Goal: Transaction & Acquisition: Purchase product/service

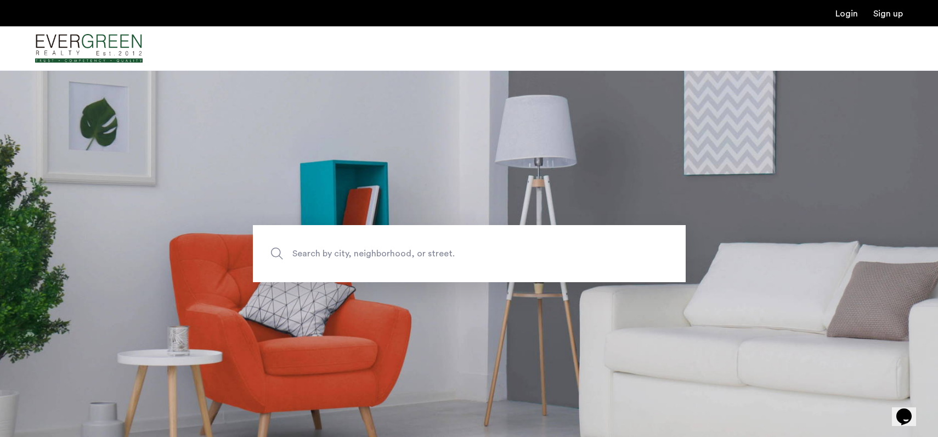
scroll to position [160, 0]
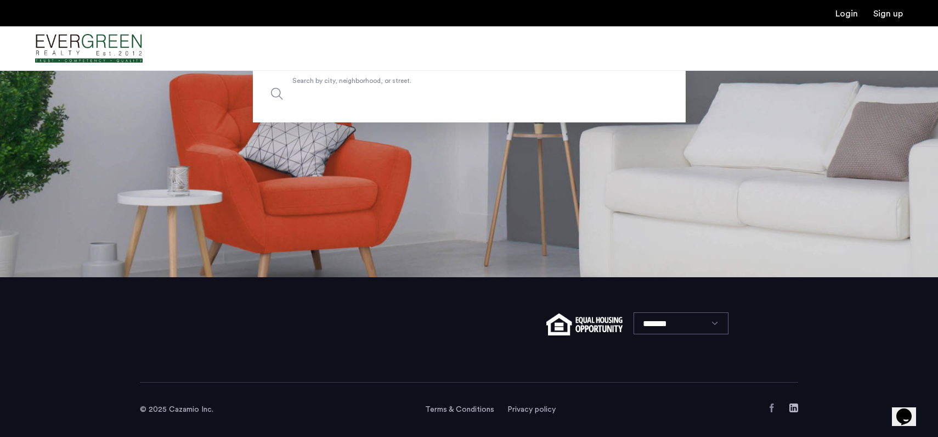
click at [538, 71] on input "Search by city, neighborhood, or street." at bounding box center [469, 93] width 433 height 57
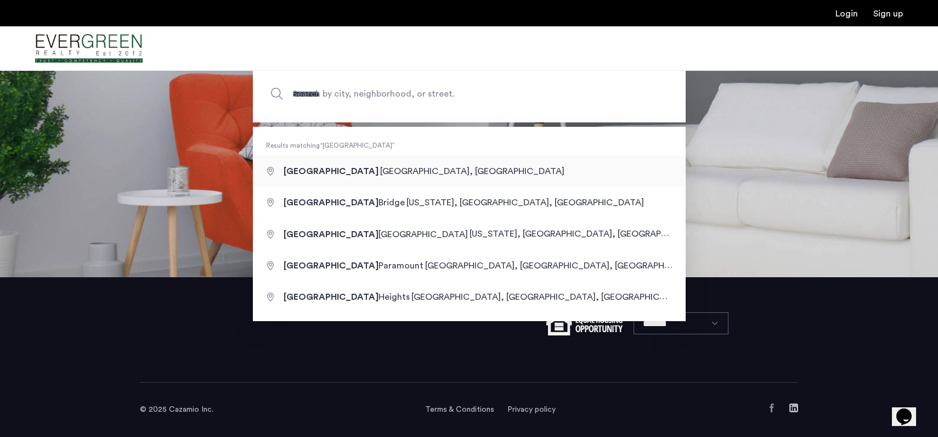
type input "**********"
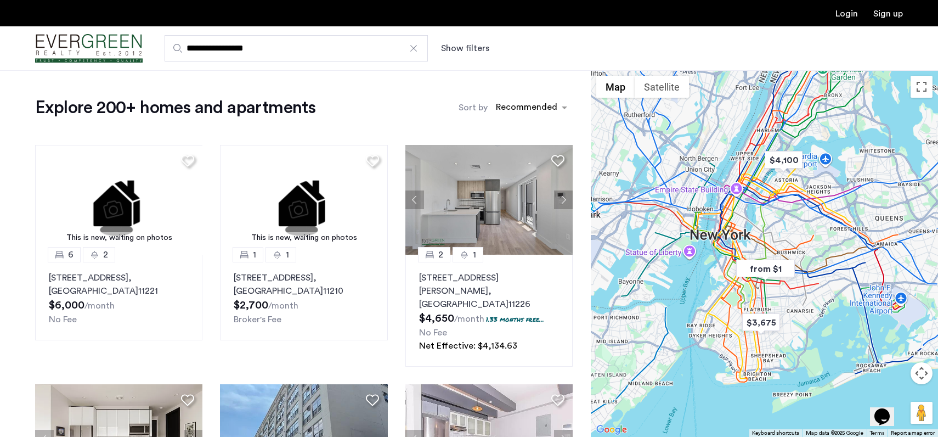
click at [797, 283] on div at bounding box center [764, 253] width 347 height 367
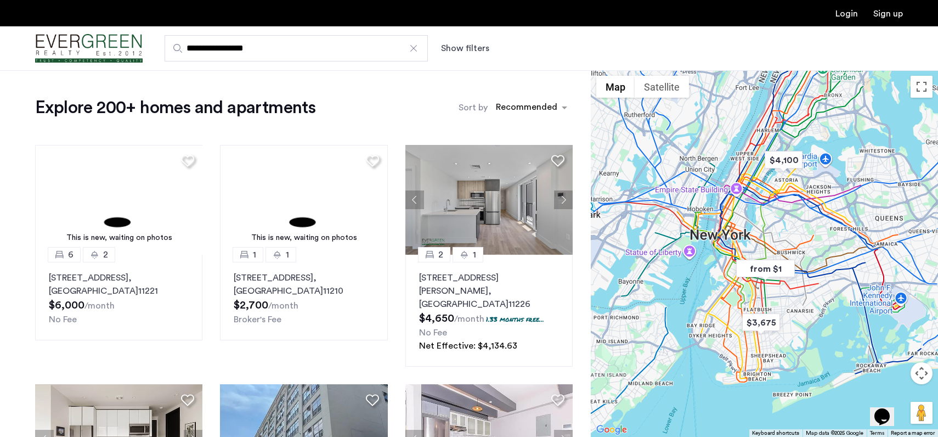
click at [797, 283] on div at bounding box center [764, 253] width 347 height 367
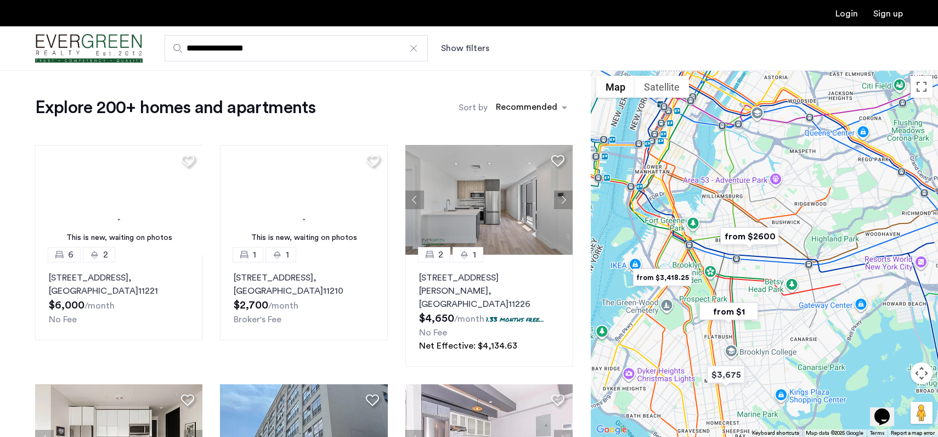
click at [766, 293] on div at bounding box center [764, 253] width 347 height 367
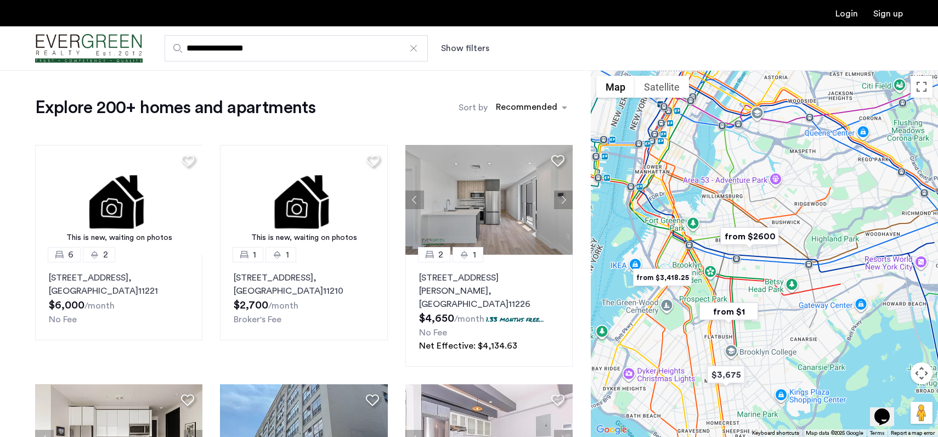
click at [766, 293] on div at bounding box center [764, 253] width 347 height 367
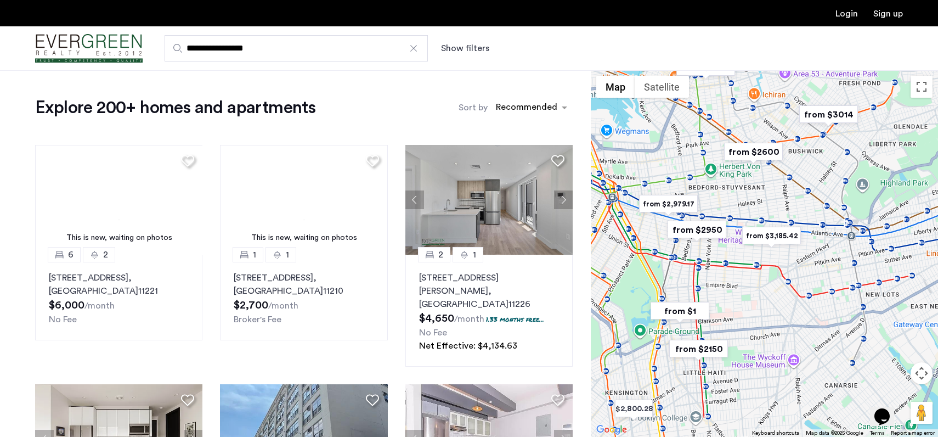
click at [741, 293] on div at bounding box center [764, 253] width 347 height 367
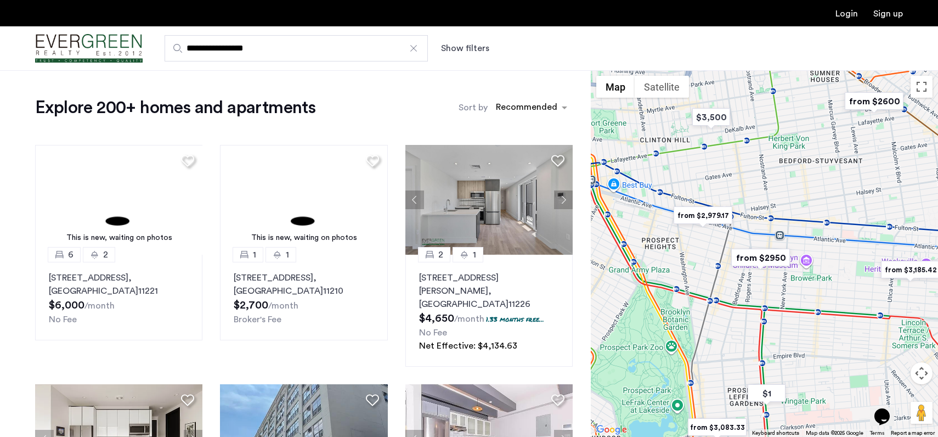
drag, startPoint x: 703, startPoint y: 255, endPoint x: 812, endPoint y: 334, distance: 133.6
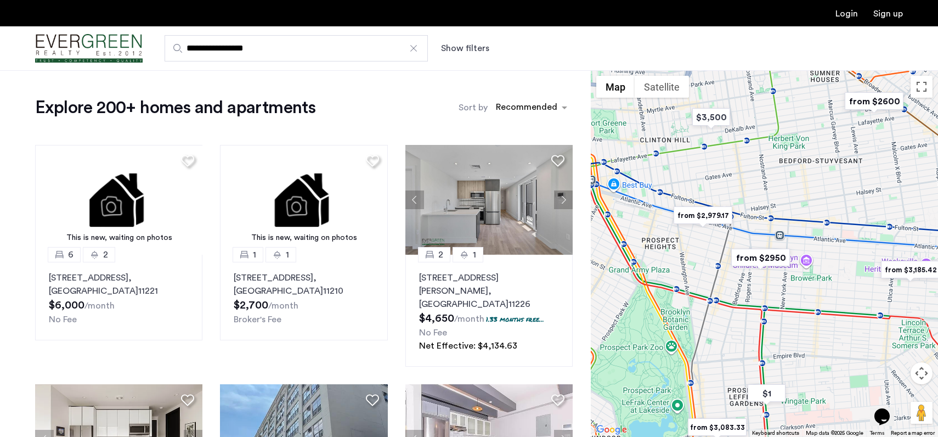
click at [812, 334] on div at bounding box center [764, 253] width 347 height 367
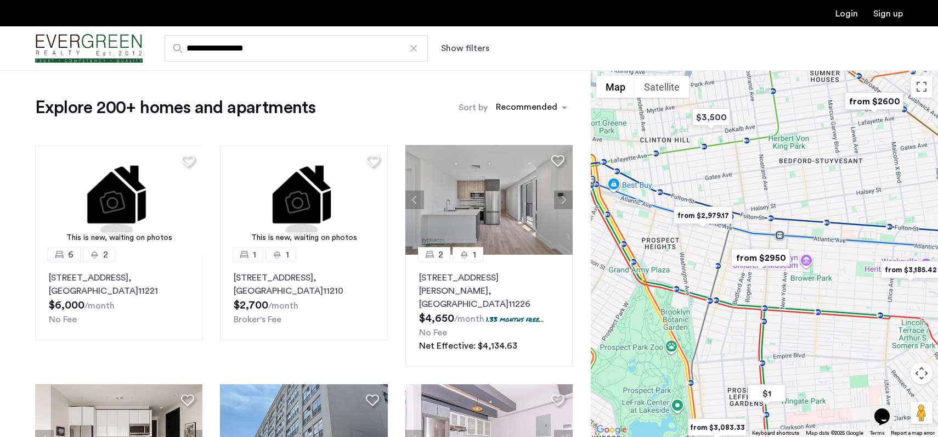
click at [770, 256] on img "from $2950" at bounding box center [760, 257] width 67 height 25
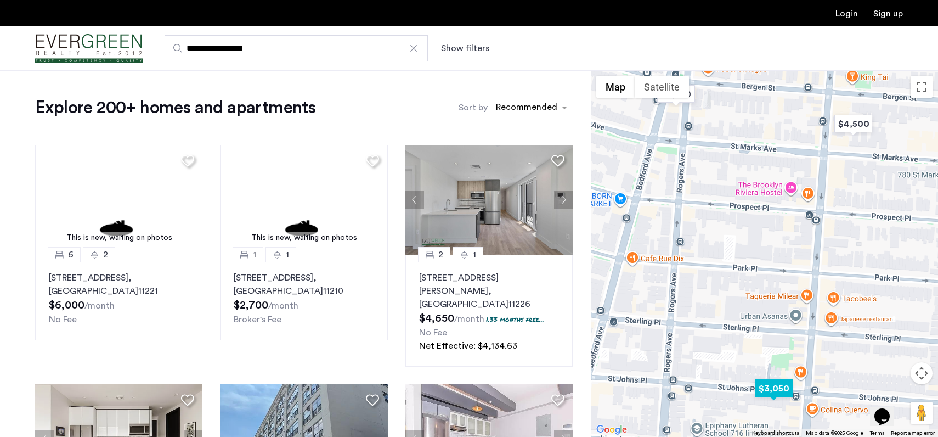
click at [775, 388] on img "$3,050" at bounding box center [774, 388] width 47 height 25
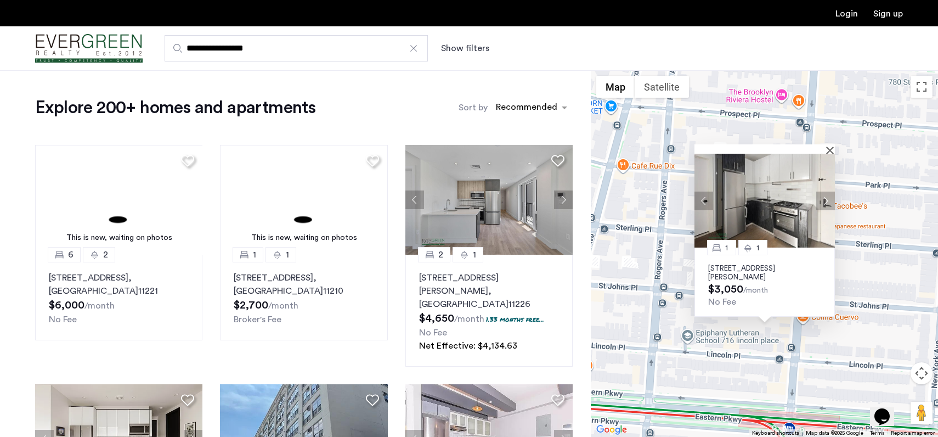
click at [850, 357] on div "1 1 824 Saint Johns Place, Unit 4F, Brooklyn, NY 11216 $3,050 /month No Fee" at bounding box center [764, 253] width 347 height 367
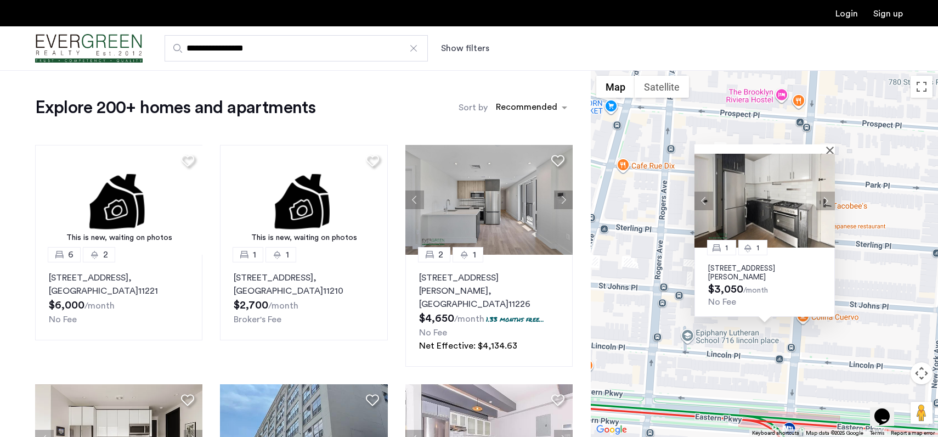
click at [469, 56] on div "**********" at bounding box center [523, 48] width 761 height 26
click at [468, 49] on button "Show filters" at bounding box center [465, 48] width 48 height 13
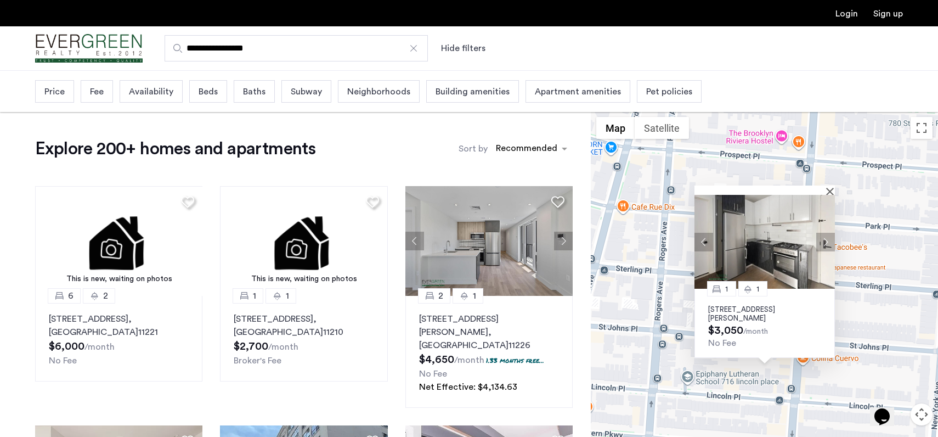
click at [199, 91] on span "Beds" at bounding box center [208, 91] width 19 height 13
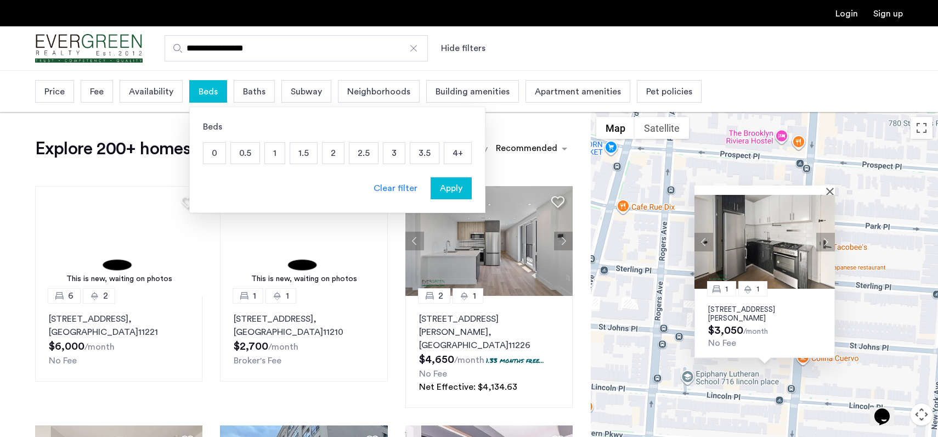
click at [325, 148] on p "2" at bounding box center [333, 153] width 21 height 21
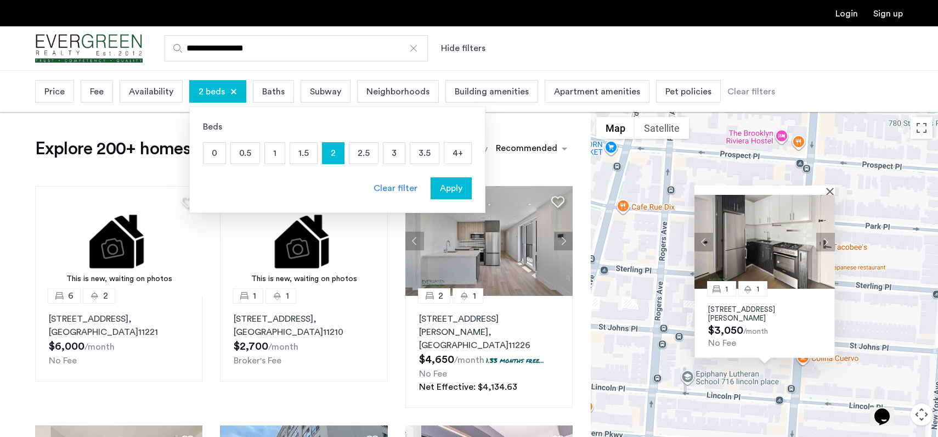
click at [452, 186] on span "Apply" at bounding box center [451, 188] width 22 height 13
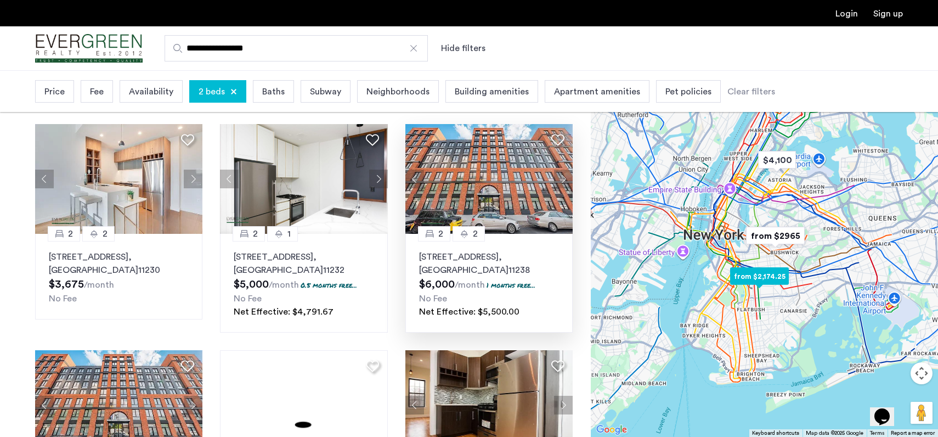
scroll to position [515, 0]
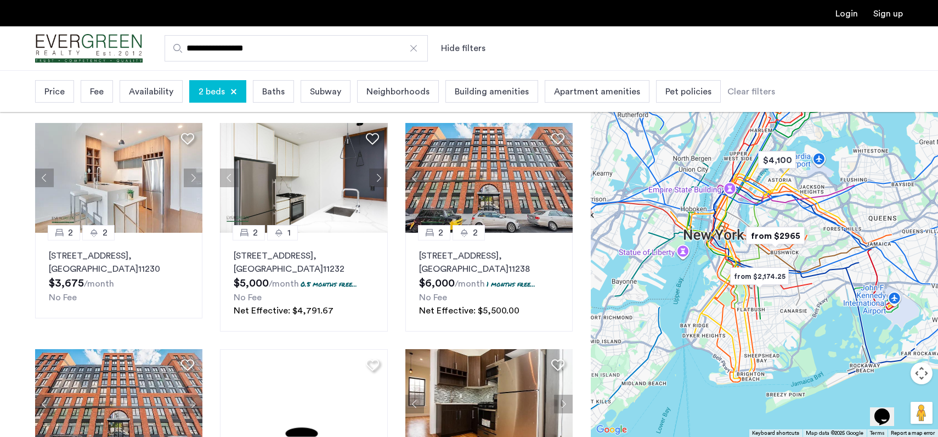
click at [925, 379] on button "Map camera controls" at bounding box center [922, 373] width 22 height 22
click at [896, 352] on button "Zoom in" at bounding box center [894, 346] width 22 height 22
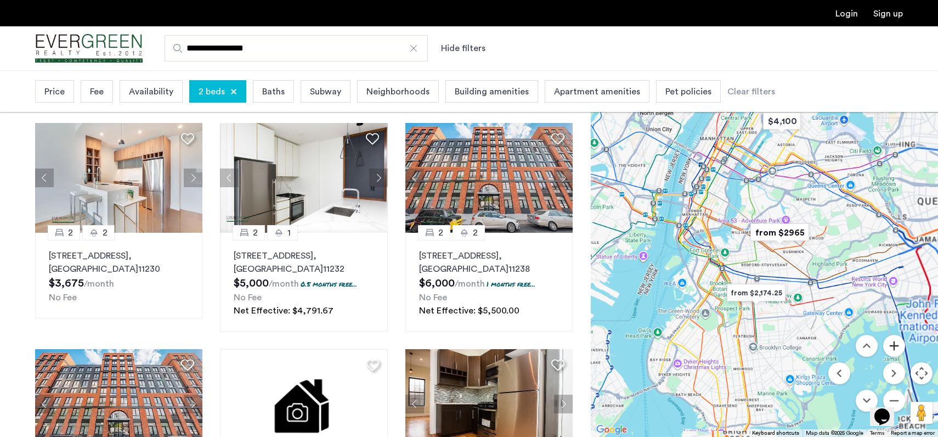
click at [895, 352] on button "Zoom in" at bounding box center [894, 346] width 22 height 22
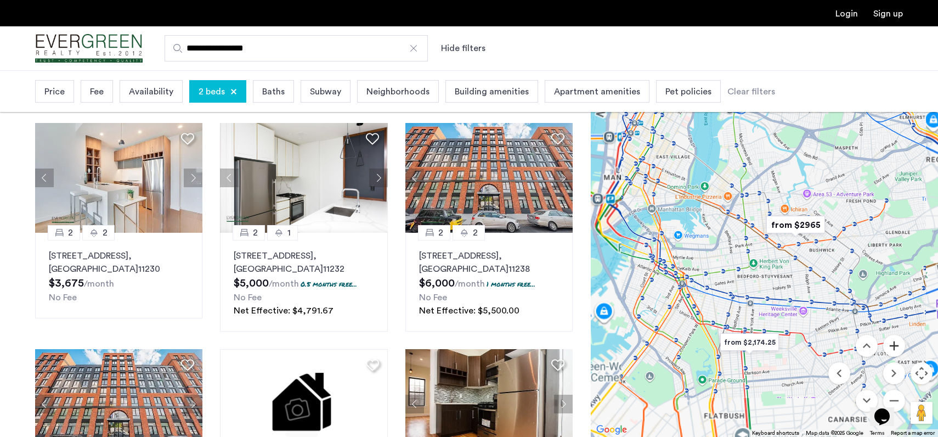
click at [894, 351] on button "Zoom in" at bounding box center [894, 346] width 22 height 22
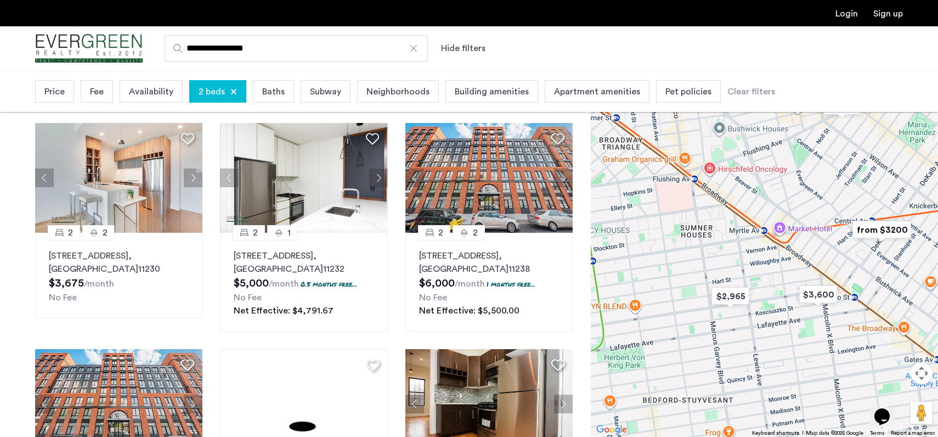
drag, startPoint x: 838, startPoint y: 293, endPoint x: 761, endPoint y: 313, distance: 80.0
click at [761, 313] on div at bounding box center [764, 253] width 347 height 367
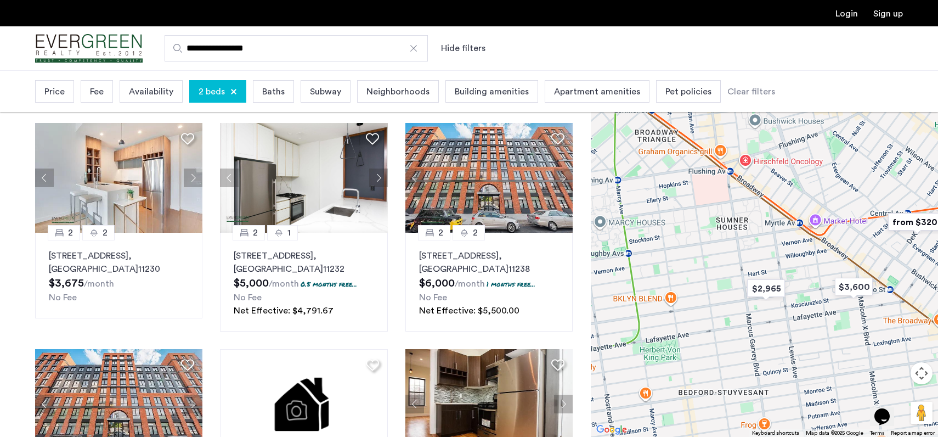
drag, startPoint x: 712, startPoint y: 331, endPoint x: 855, endPoint y: 261, distance: 159.3
click at [857, 261] on div at bounding box center [764, 253] width 347 height 367
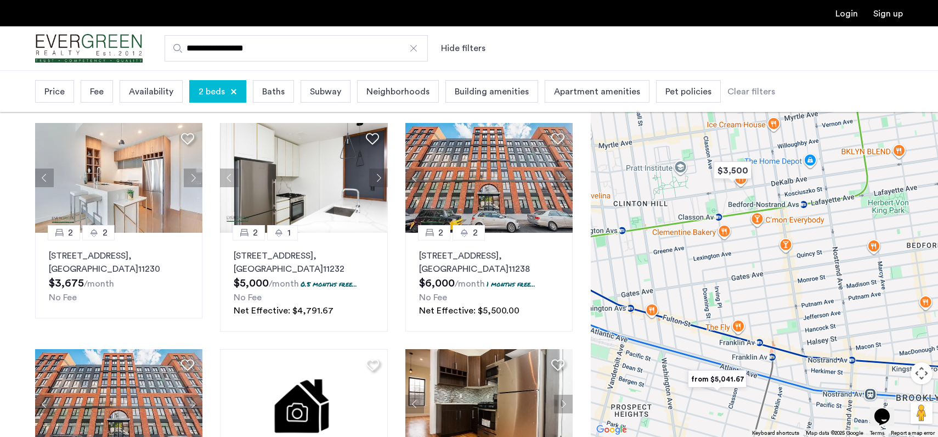
drag, startPoint x: 735, startPoint y: 343, endPoint x: 829, endPoint y: 245, distance: 135.8
click at [829, 245] on div at bounding box center [764, 253] width 347 height 367
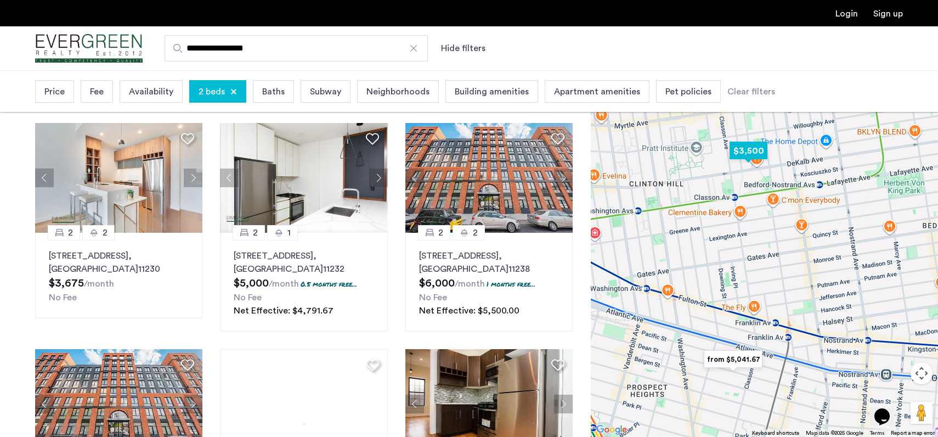
click at [750, 155] on img "$3,500" at bounding box center [748, 150] width 47 height 25
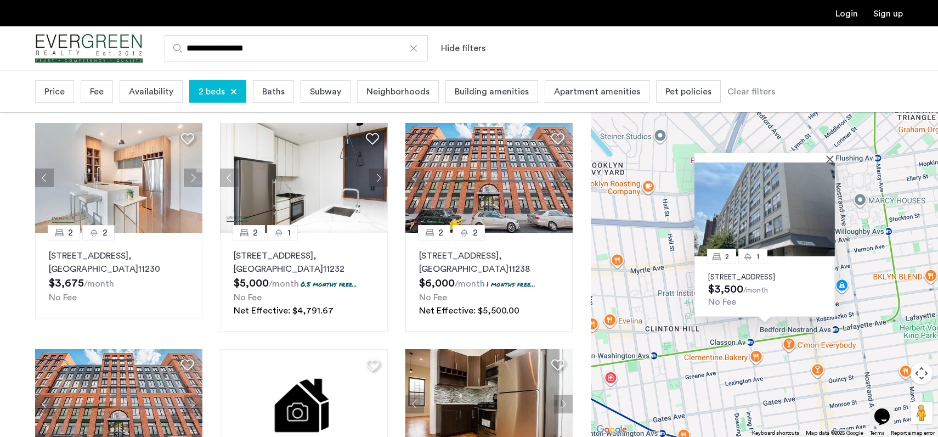
click at [766, 179] on img at bounding box center [765, 209] width 140 height 94
